Goal: Task Accomplishment & Management: Manage account settings

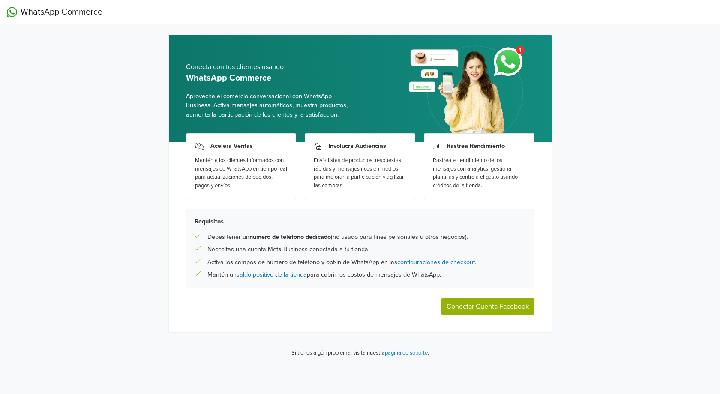
click at [463, 311] on button "Conectar Cuenta Facebook" at bounding box center [487, 306] width 93 height 16
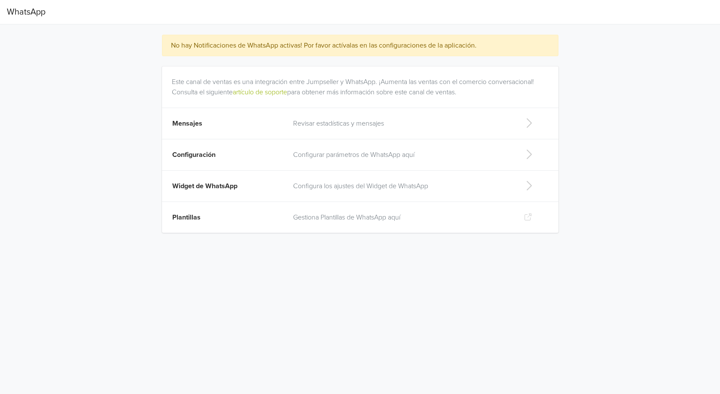
click at [275, 157] on td "Configuración" at bounding box center [225, 154] width 126 height 31
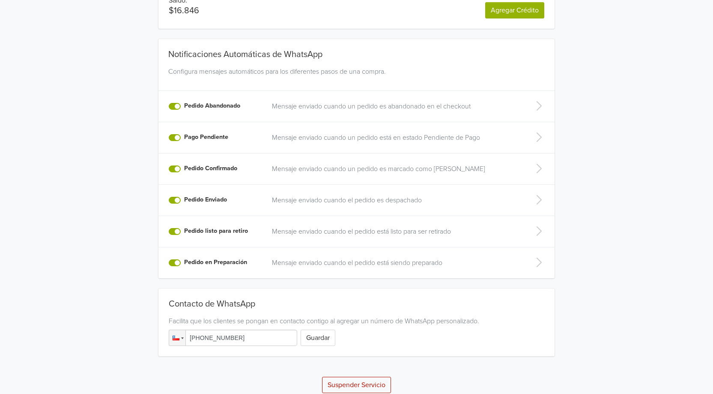
scroll to position [128, 0]
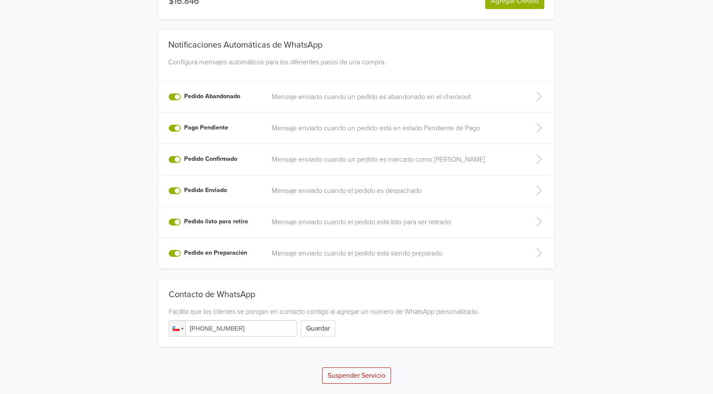
click at [184, 95] on label "Pedido Abandonado" at bounding box center [212, 96] width 56 height 9
click at [0, 0] on input "Pedido Abandonado" at bounding box center [0, 0] width 0 height 0
click at [184, 128] on label "Pago Pendiente" at bounding box center [206, 127] width 44 height 9
click at [0, 0] on input "Pago Pendiente" at bounding box center [0, 0] width 0 height 0
click at [184, 158] on label "Pedido Confirmado" at bounding box center [210, 158] width 53 height 9
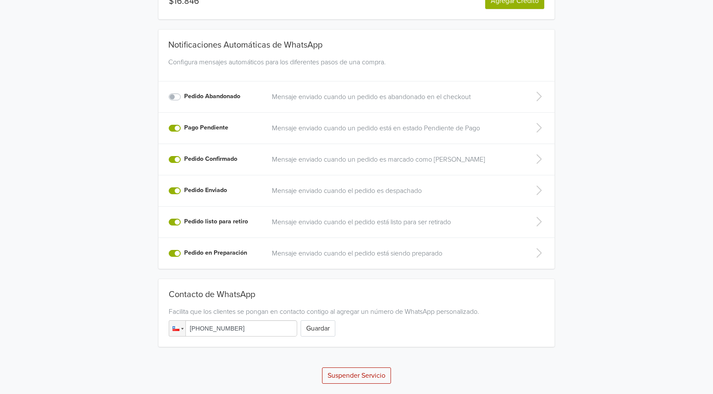
click at [0, 0] on input "Pedido Confirmado" at bounding box center [0, 0] width 0 height 0
click at [184, 192] on label "Pedido Enviado" at bounding box center [205, 189] width 43 height 9
click at [0, 0] on input "Pedido Enviado" at bounding box center [0, 0] width 0 height 0
click at [184, 222] on label "Pedido listo para retiro" at bounding box center [216, 221] width 64 height 9
click at [0, 0] on input "Pedido listo para retiro" at bounding box center [0, 0] width 0 height 0
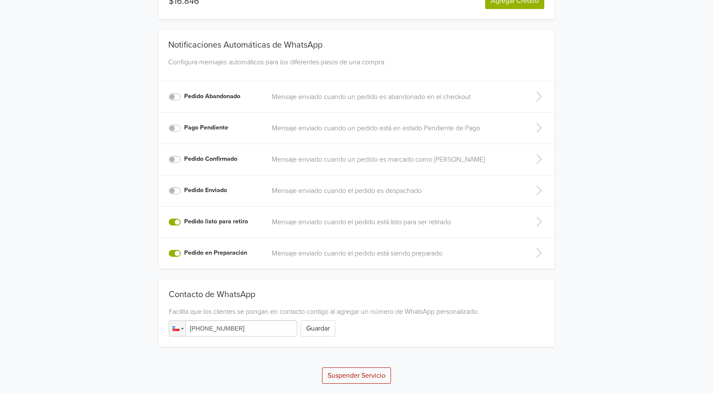
click at [184, 254] on label "Pedido en Preparación" at bounding box center [215, 252] width 63 height 9
click at [0, 0] on input "Pedido en Preparación" at bounding box center [0, 0] width 0 height 0
click at [320, 329] on button "Guardar" at bounding box center [318, 328] width 35 height 16
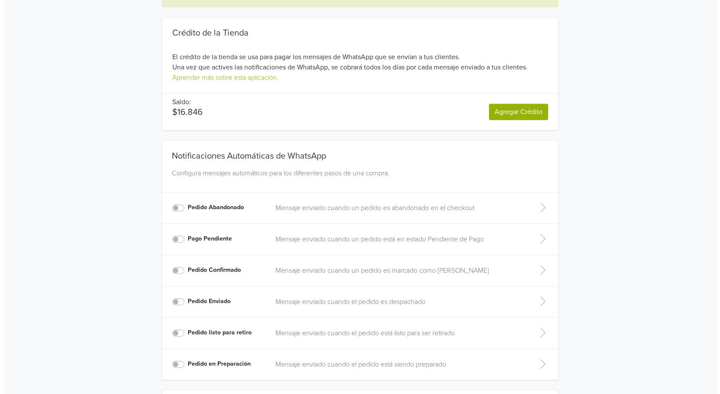
scroll to position [0, 0]
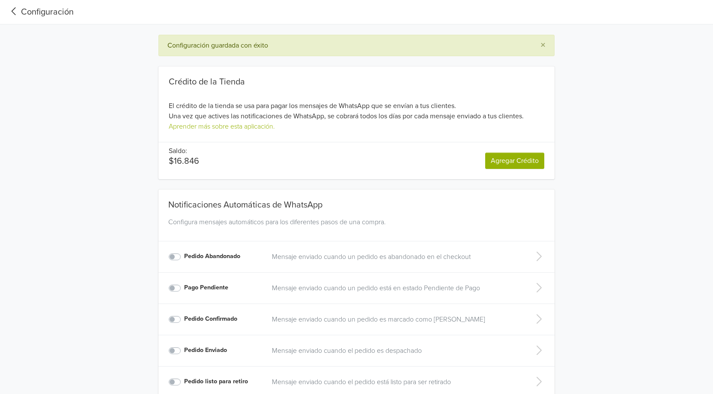
click at [32, 10] on div "Configuración" at bounding box center [40, 12] width 67 height 13
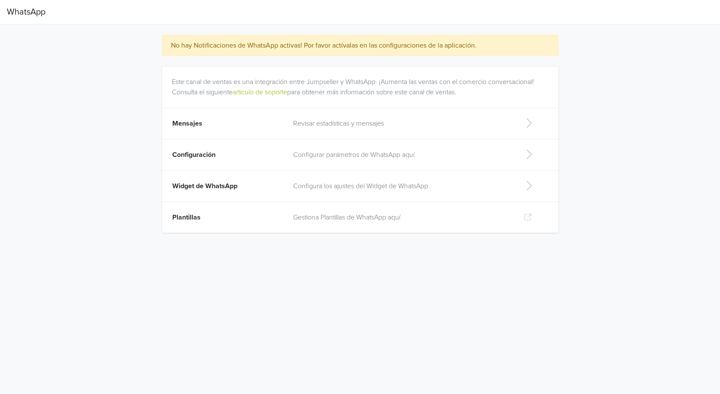
click at [314, 124] on p "Revisar estadísticas y mensajes" at bounding box center [401, 123] width 217 height 10
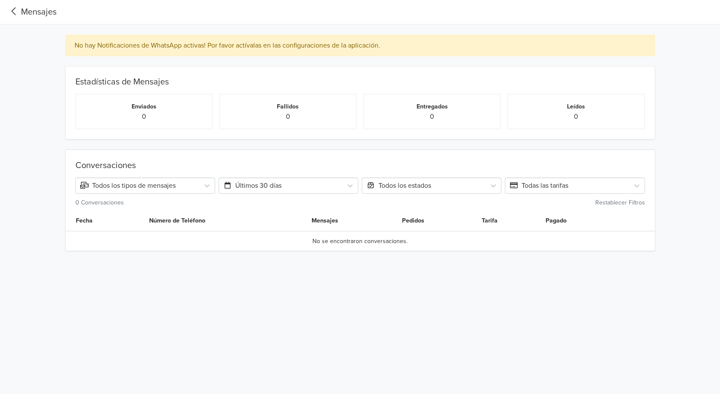
click at [39, 10] on div "Mensajes" at bounding box center [32, 12] width 50 height 13
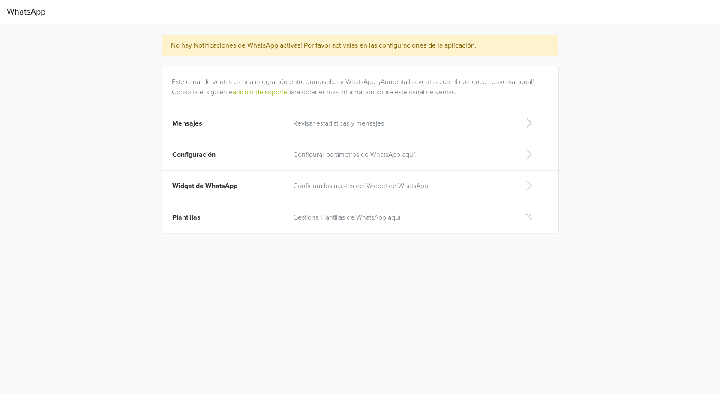
click at [219, 190] on td "Widget de WhatsApp" at bounding box center [225, 186] width 126 height 31
select select "rb"
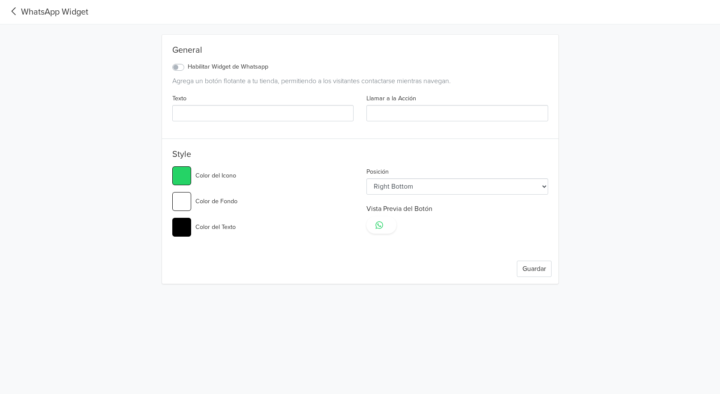
type input "#25d366"
select select "lt"
click at [43, 13] on div "WhatsApp Widget" at bounding box center [47, 12] width 81 height 13
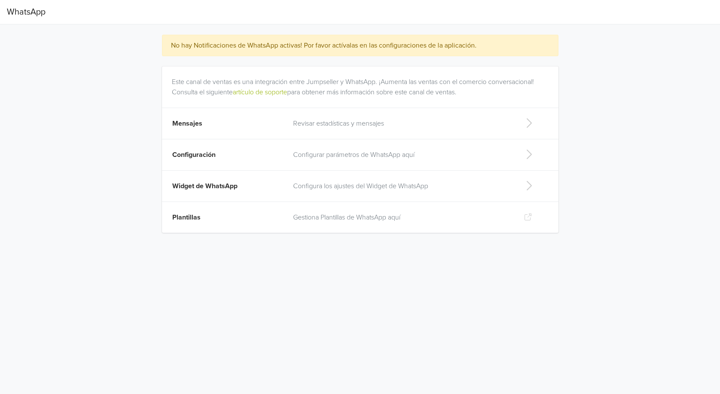
click at [225, 223] on td "Plantillas" at bounding box center [225, 217] width 126 height 31
